Goal: Find specific page/section: Find specific page/section

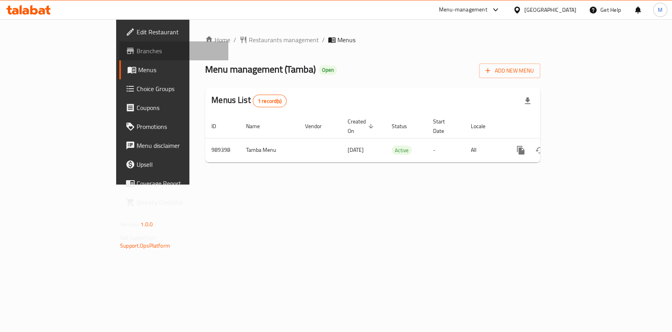
click at [137, 48] on span "Branches" at bounding box center [179, 50] width 85 height 9
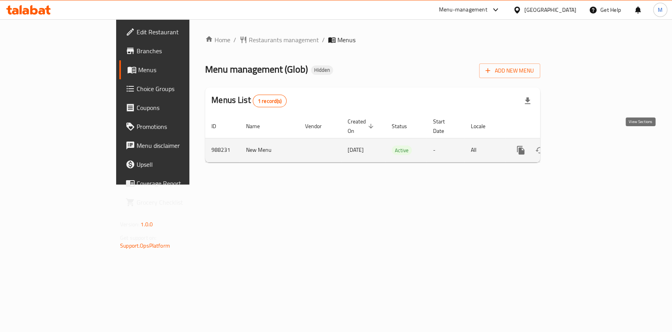
click at [582, 145] on icon "enhanced table" at bounding box center [577, 149] width 9 height 9
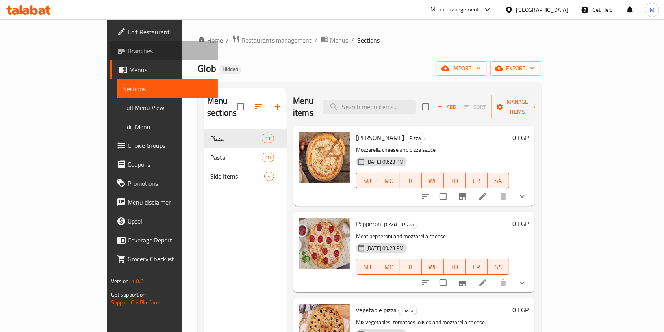
click at [128, 49] on span "Branches" at bounding box center [170, 50] width 84 height 9
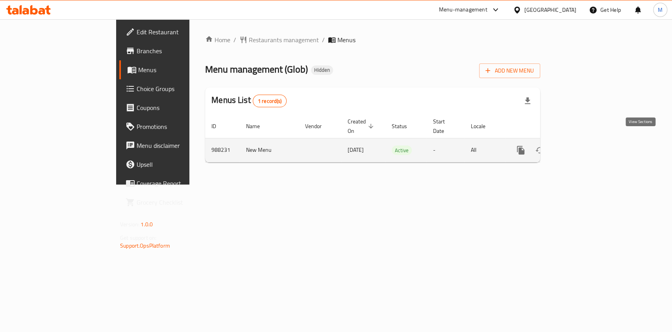
click at [581, 146] on icon "enhanced table" at bounding box center [577, 149] width 7 height 7
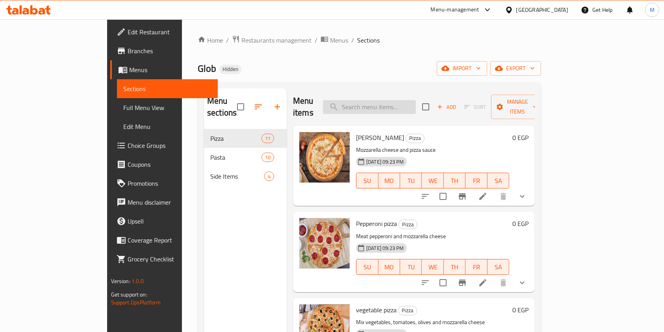
click at [413, 100] on input "search" at bounding box center [369, 107] width 93 height 14
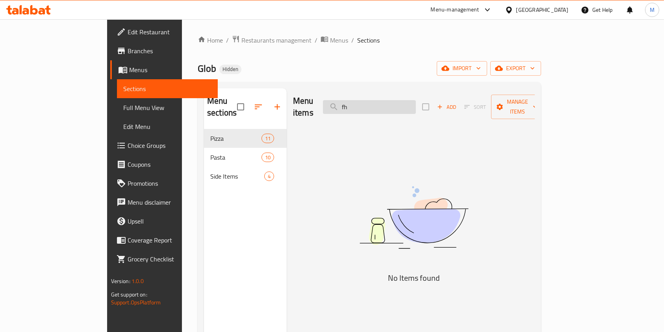
type input "f"
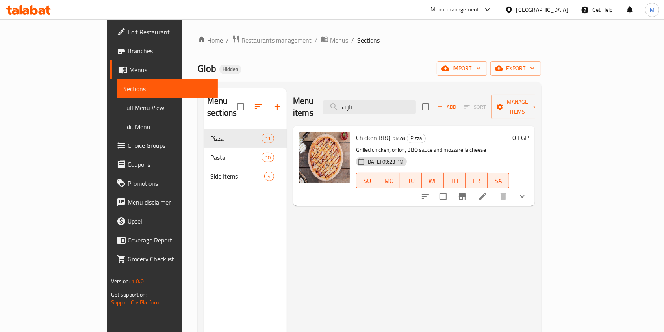
type input "بارب"
click at [532, 188] on button "show more" at bounding box center [522, 196] width 19 height 19
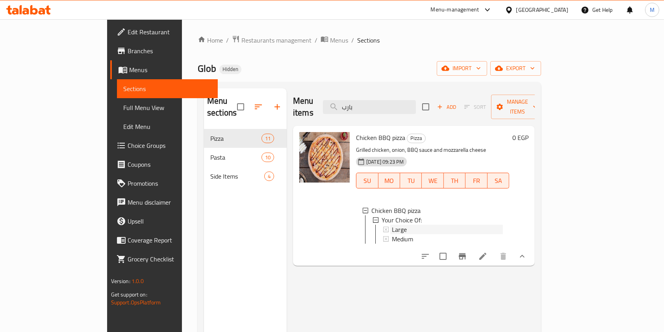
click at [392, 224] on div "Large" at bounding box center [447, 228] width 111 height 9
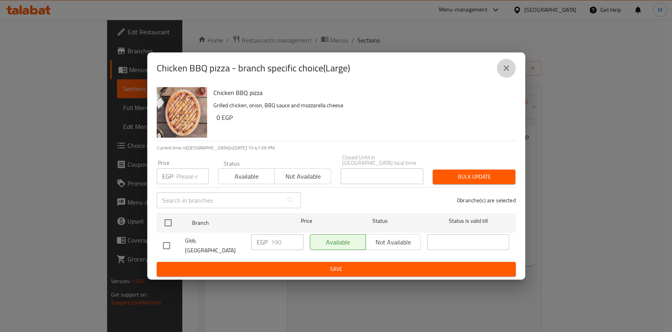
click at [503, 73] on icon "close" at bounding box center [506, 67] width 9 height 9
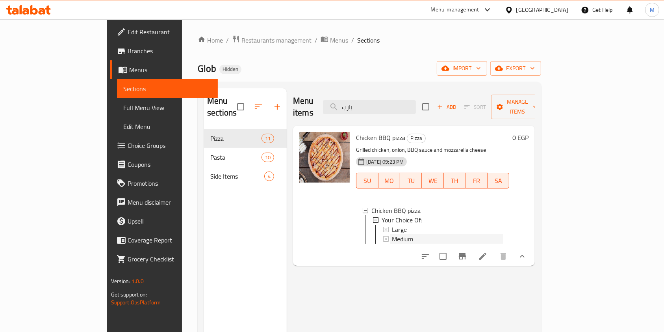
click at [392, 234] on span "Medium" at bounding box center [402, 238] width 21 height 9
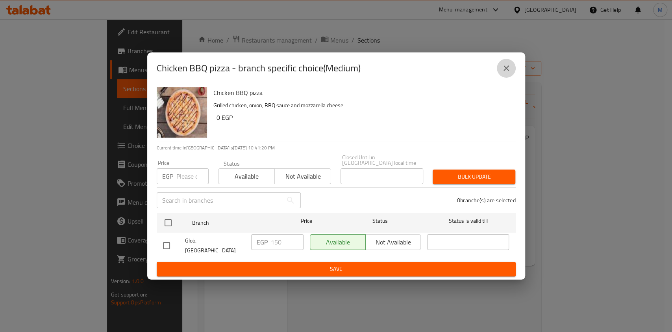
click at [498, 72] on button "close" at bounding box center [506, 68] width 19 height 19
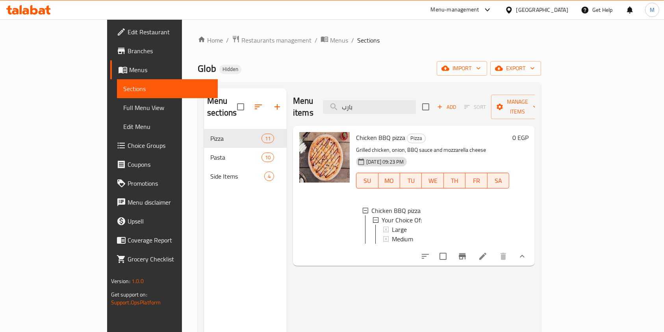
click at [29, 8] on icon at bounding box center [28, 9] width 44 height 9
